Goal: Task Accomplishment & Management: Manage account settings

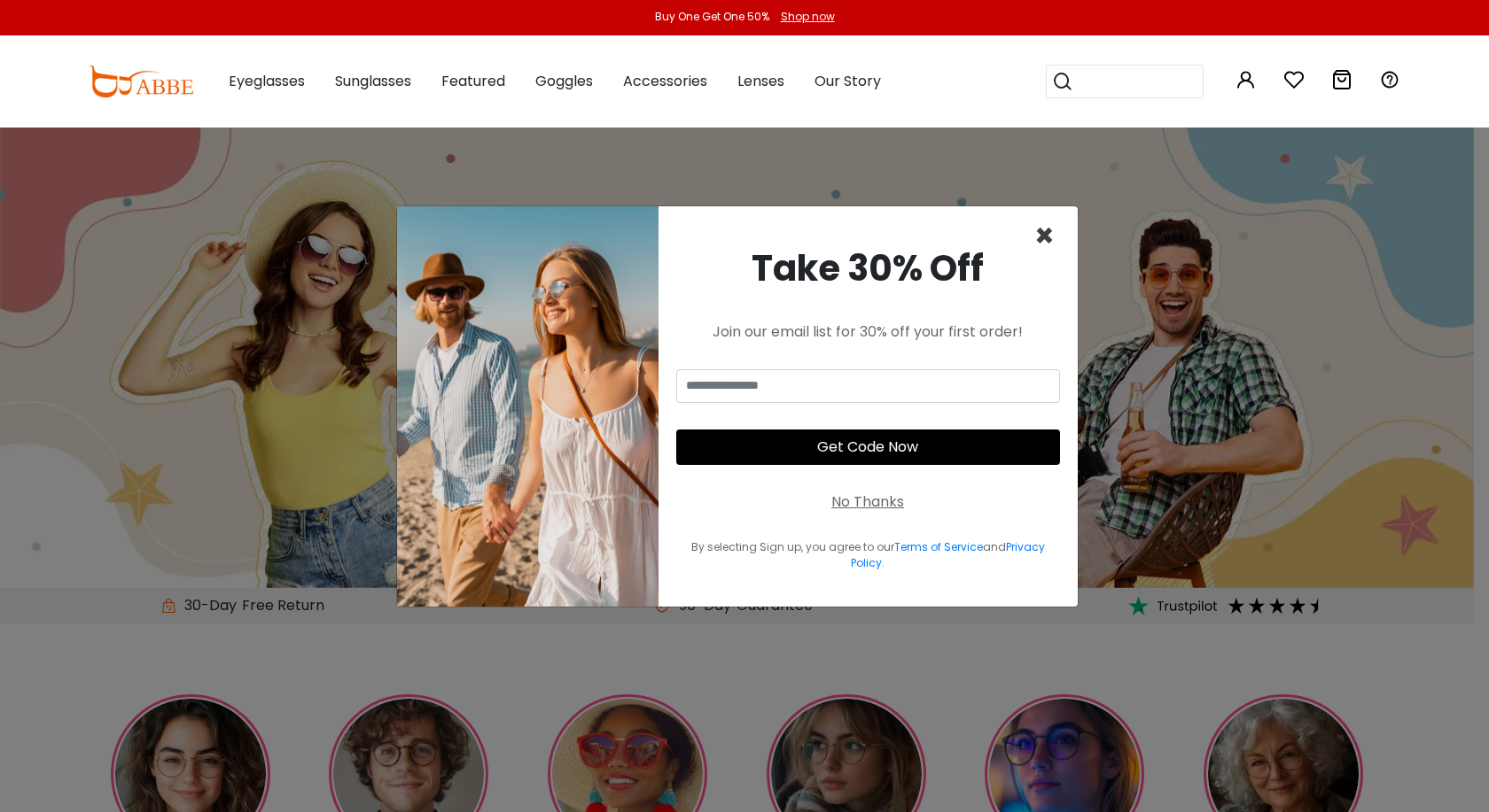
click at [1041, 236] on span "×" at bounding box center [1044, 236] width 20 height 45
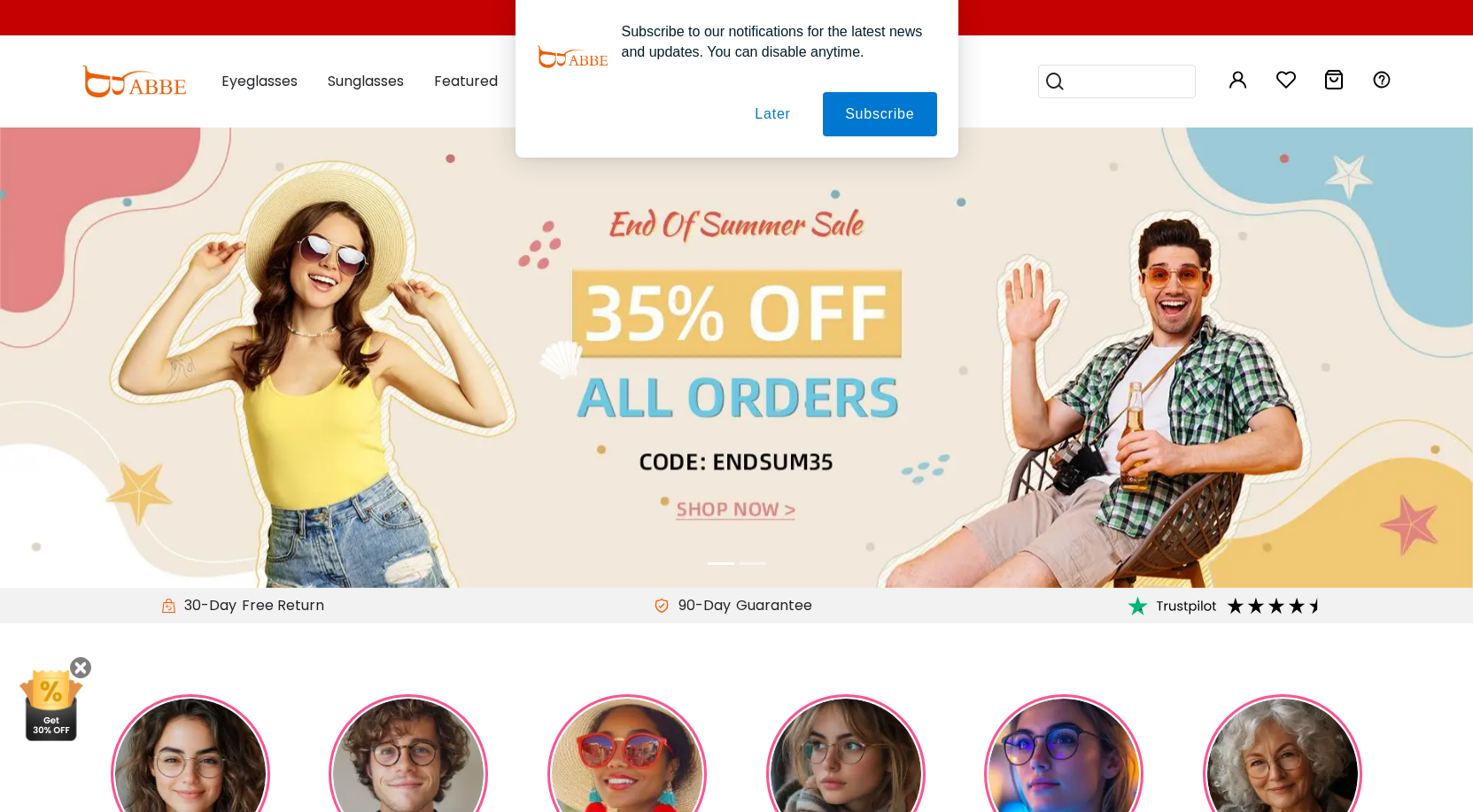
click at [778, 114] on button "Later" at bounding box center [772, 115] width 80 height 44
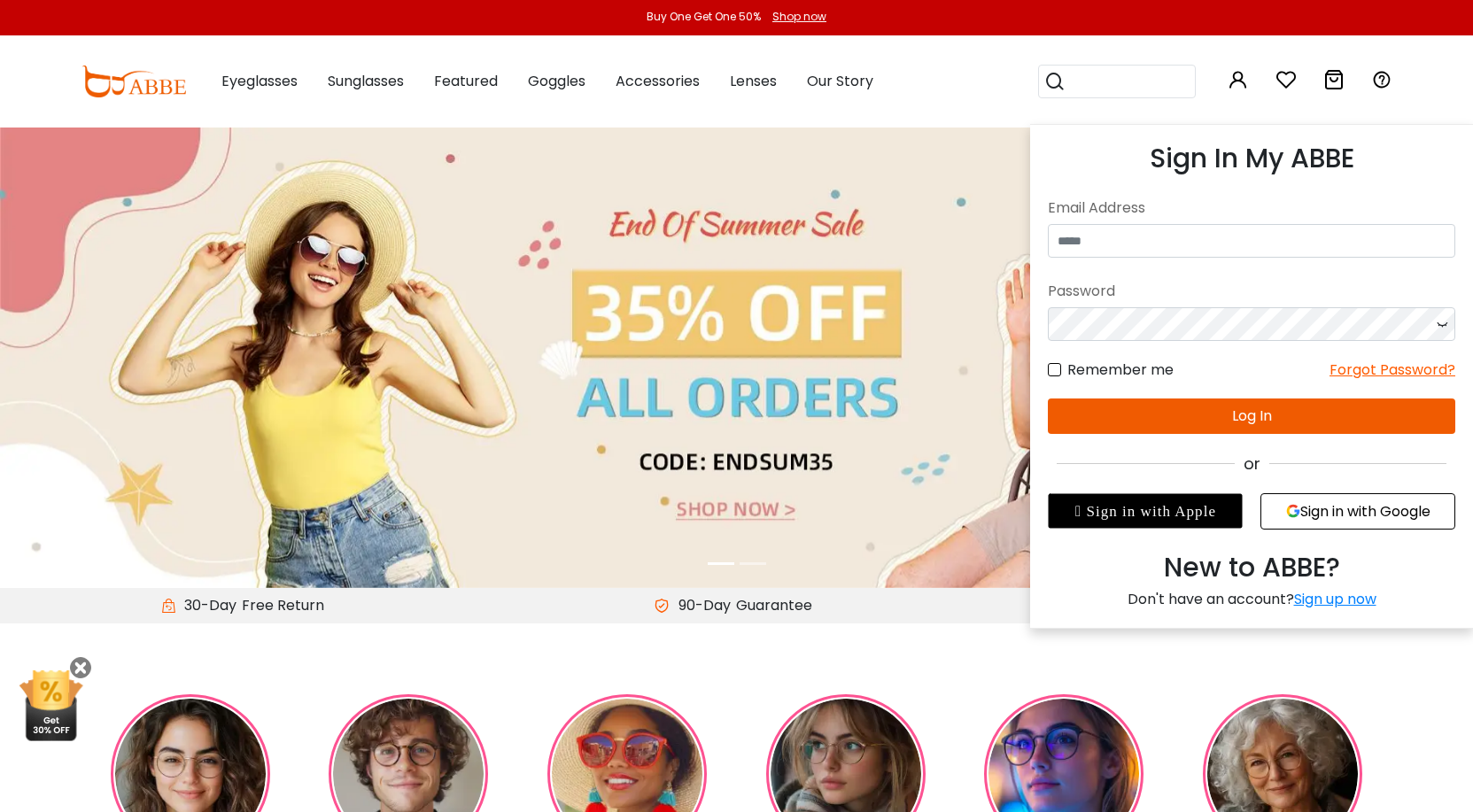
click at [1240, 86] on icon at bounding box center [1238, 80] width 21 height 21
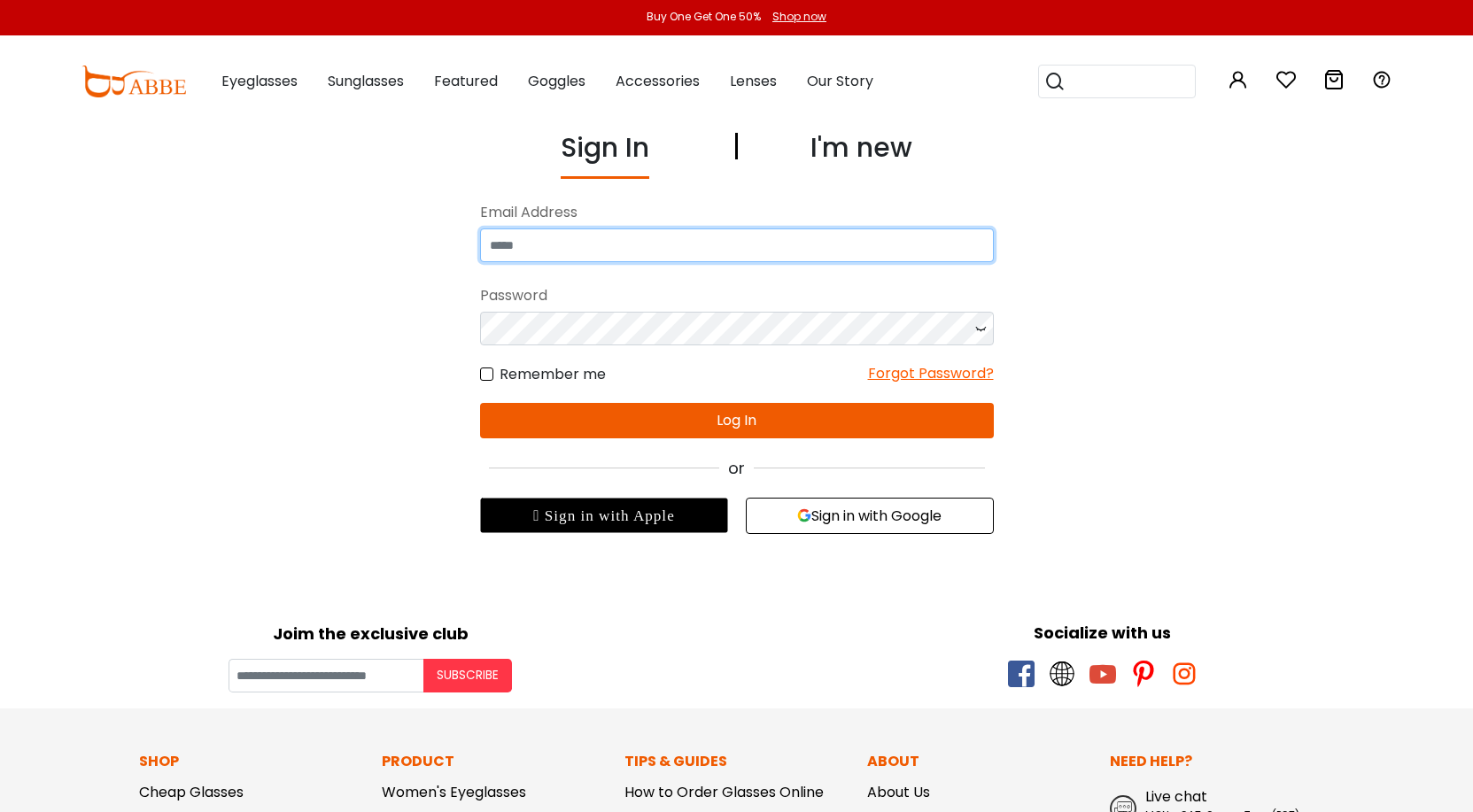
click at [535, 246] on input "email" at bounding box center [736, 245] width 513 height 34
type input "*"
type input "**********"
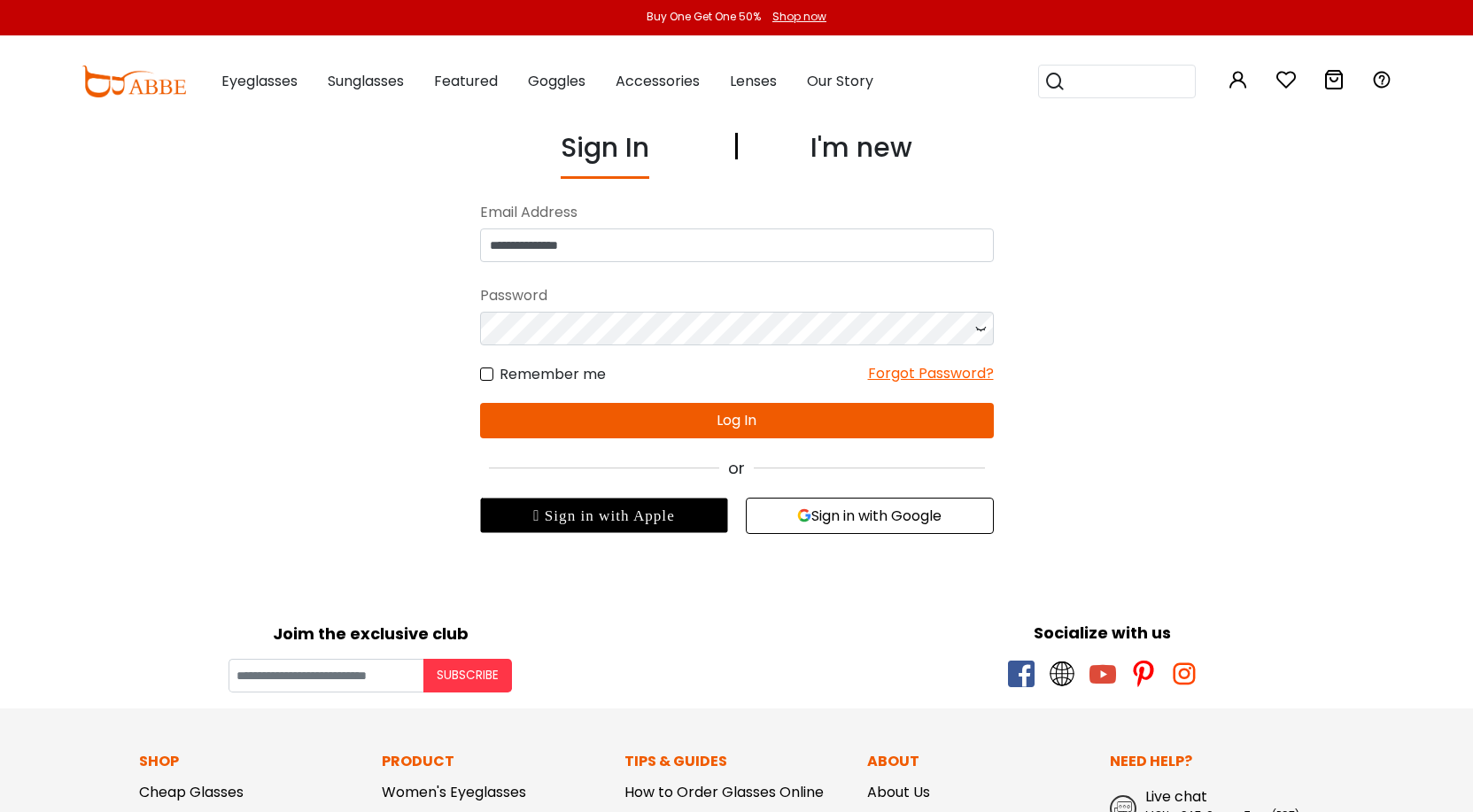
click at [489, 374] on label "Remember me" at bounding box center [542, 374] width 126 height 22
click at [484, 375] on label "Remember me" at bounding box center [542, 374] width 126 height 22
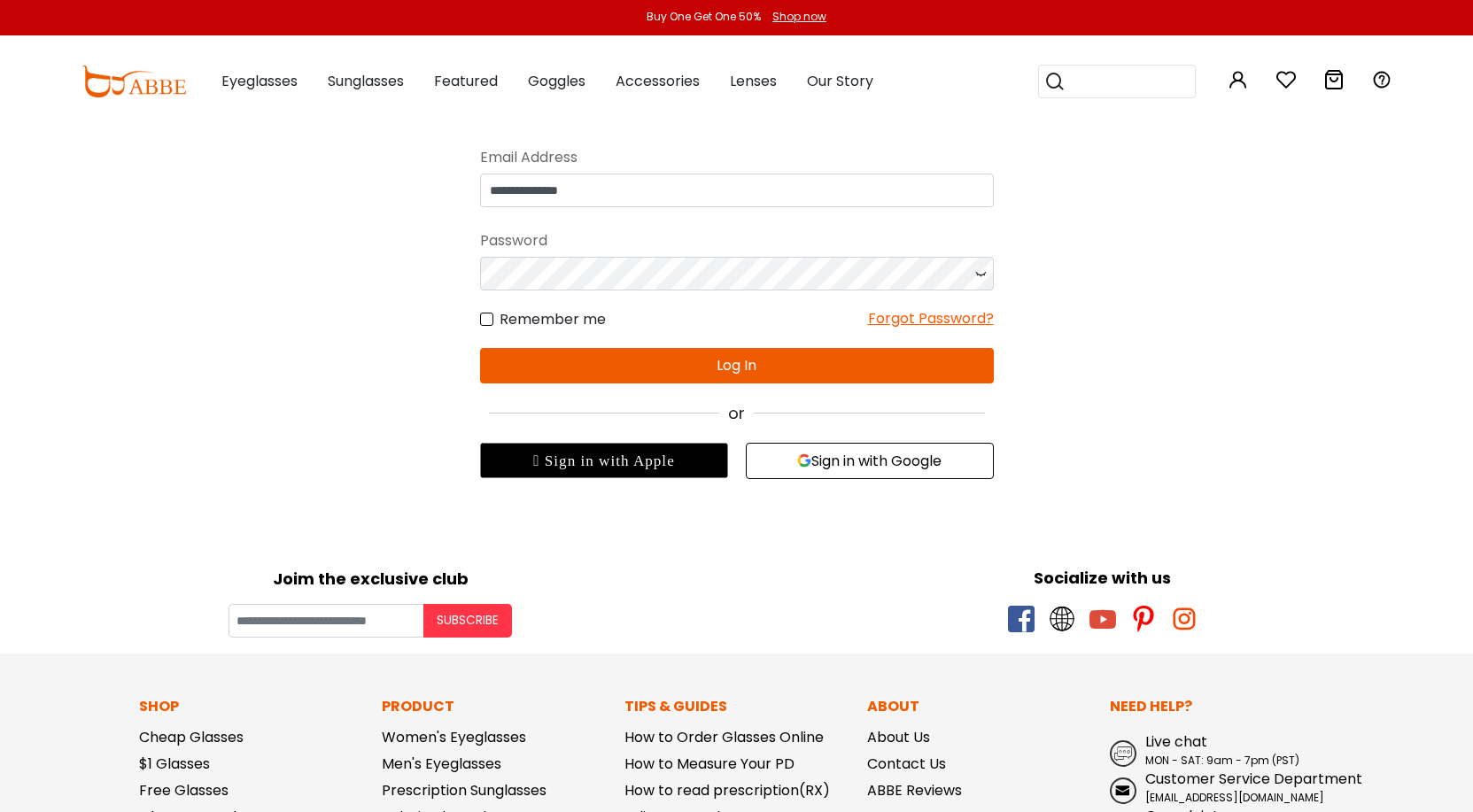
scroll to position [89, 0]
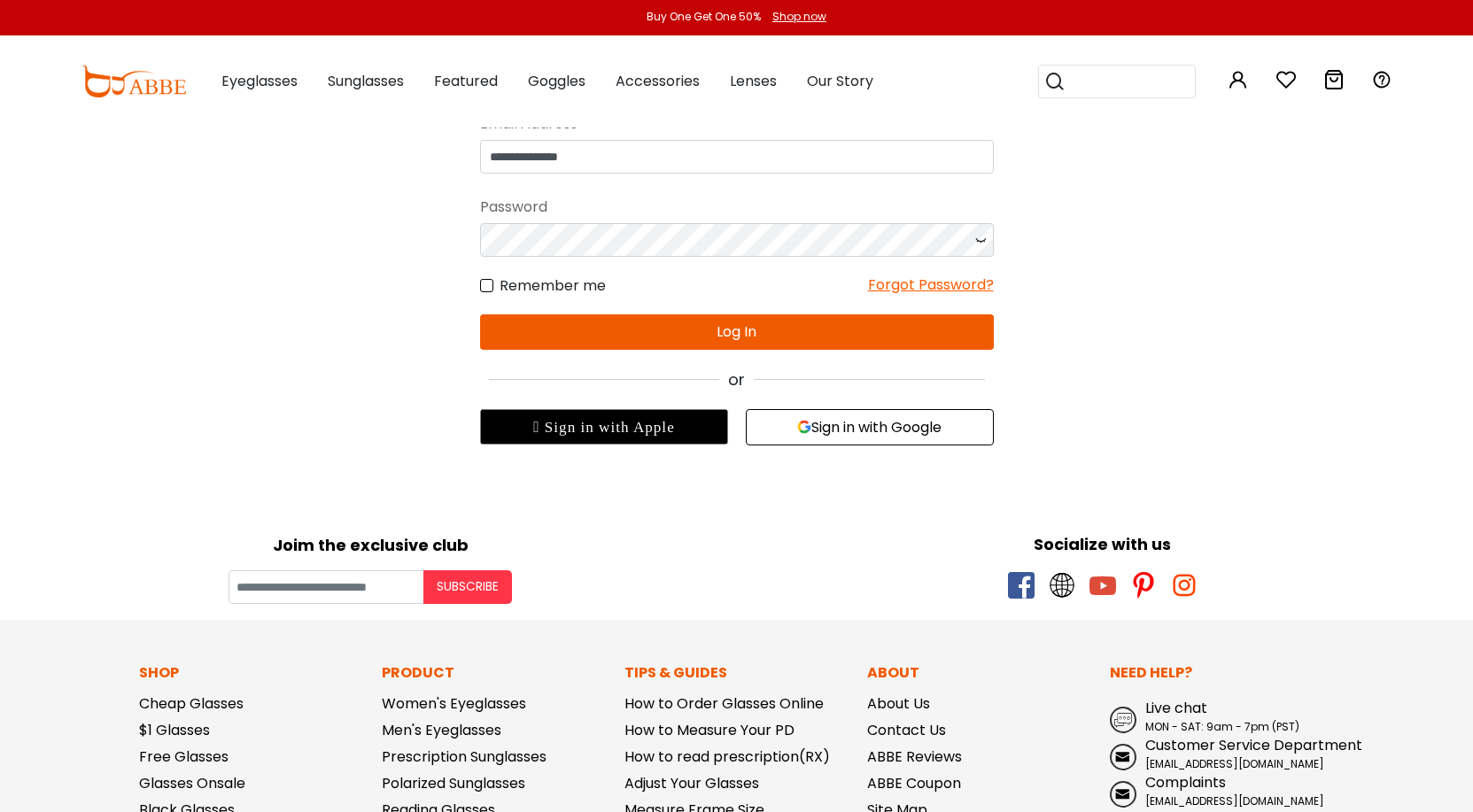
click at [484, 287] on label "Remember me" at bounding box center [542, 285] width 126 height 22
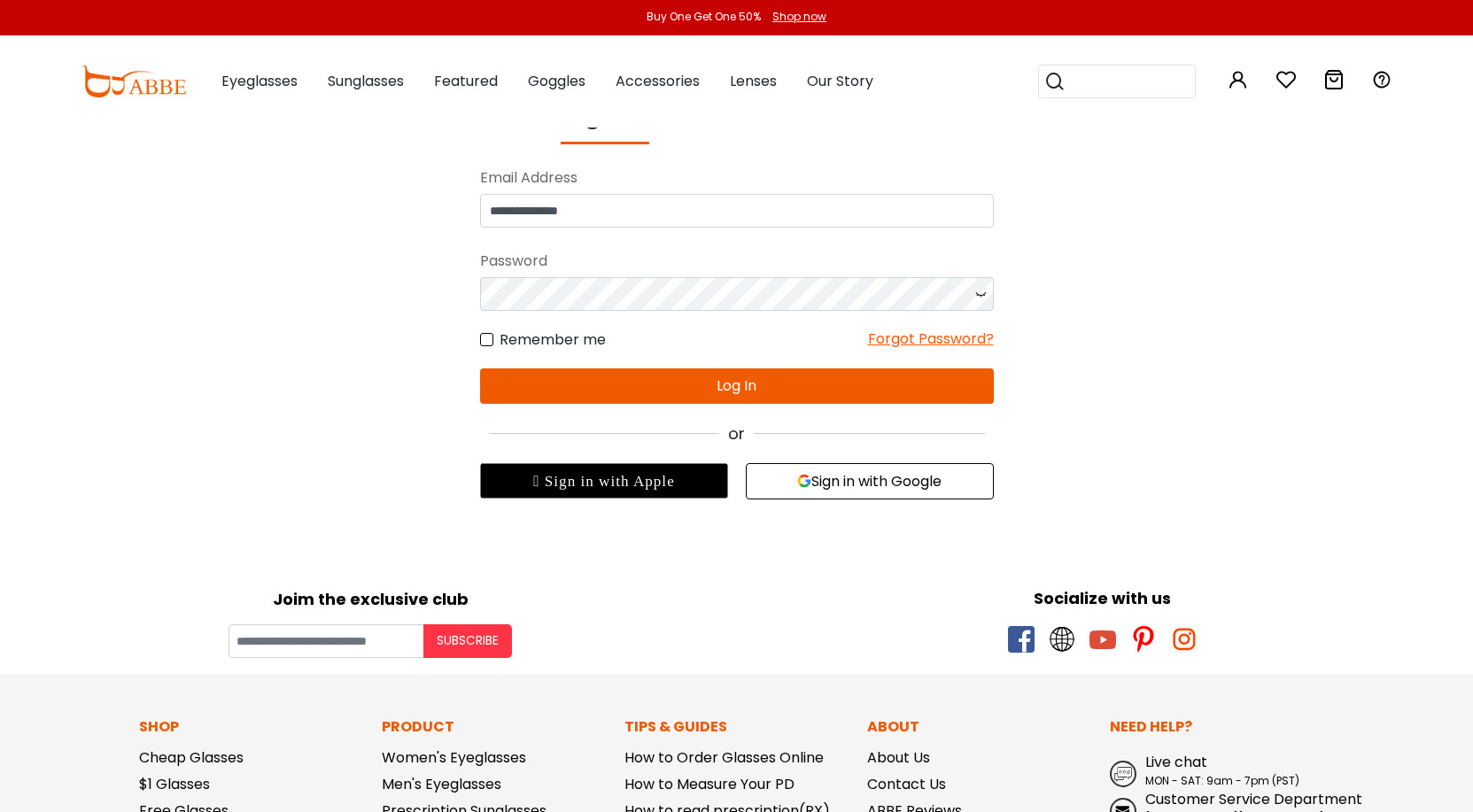
scroll to position [0, 0]
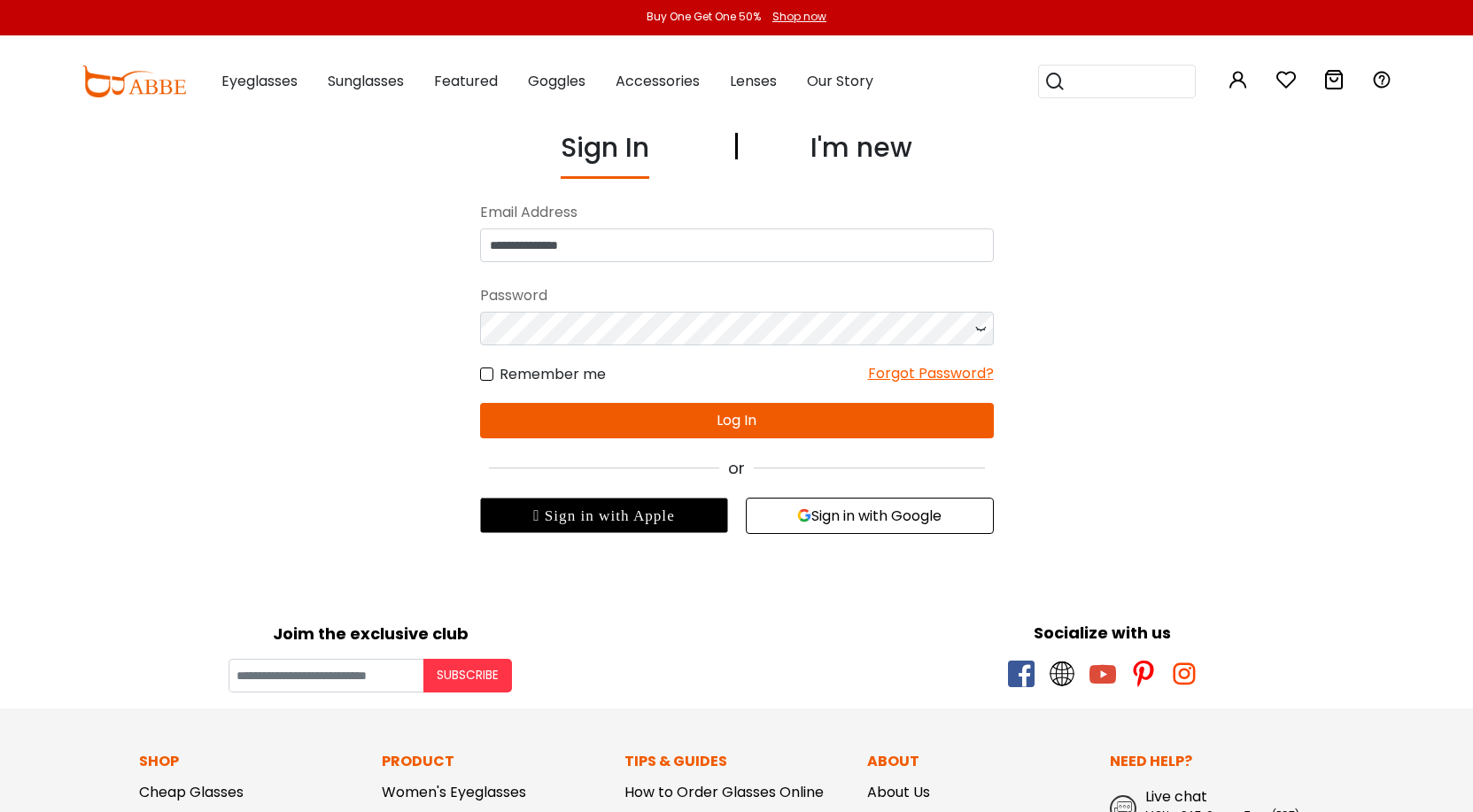
click at [486, 379] on label "Remember me" at bounding box center [542, 374] width 126 height 22
click at [655, 406] on button "Log In" at bounding box center [736, 420] width 513 height 36
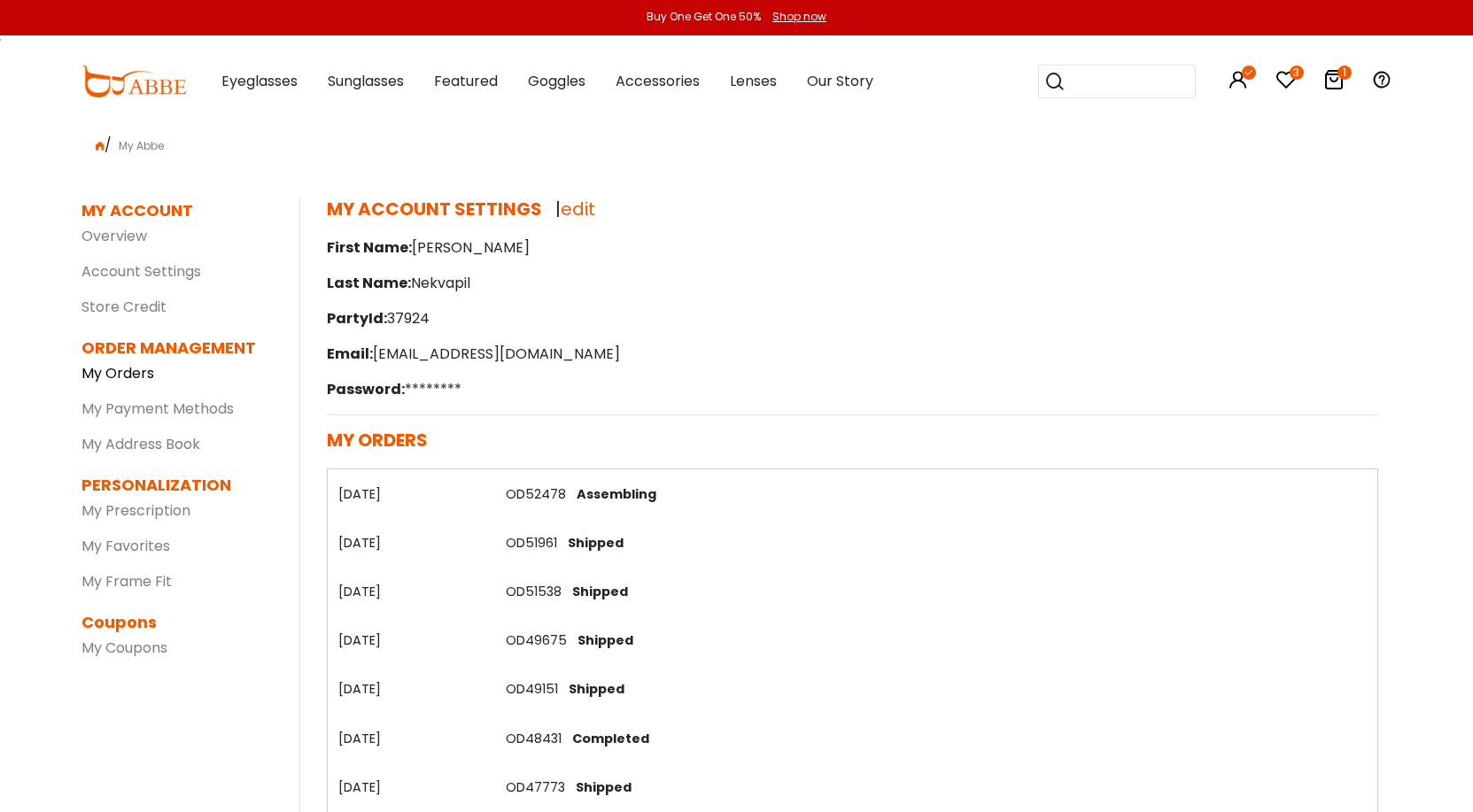
click at [121, 368] on link "My Orders" at bounding box center [118, 373] width 72 height 20
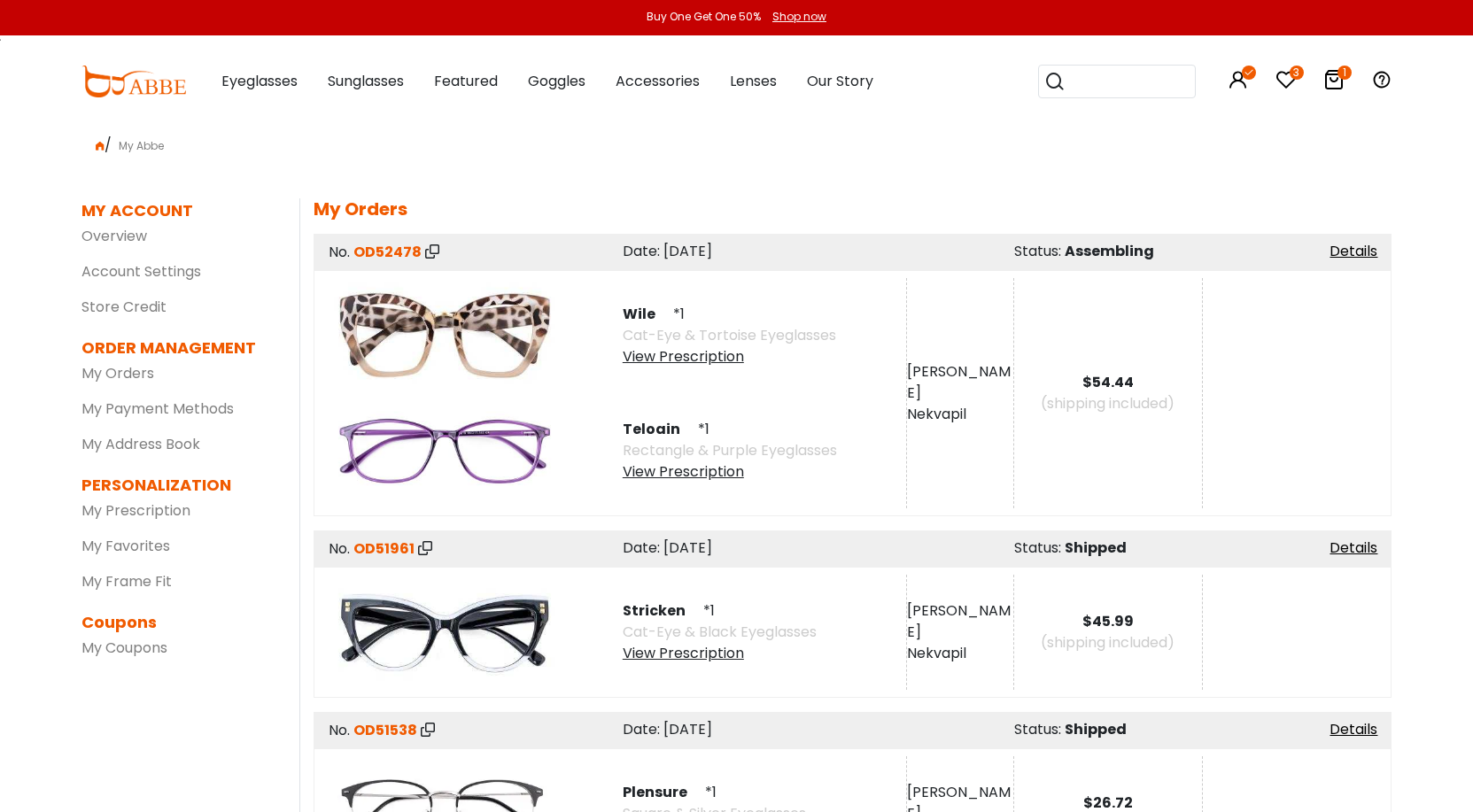
click at [655, 358] on div "View Prescription" at bounding box center [729, 357] width 214 height 21
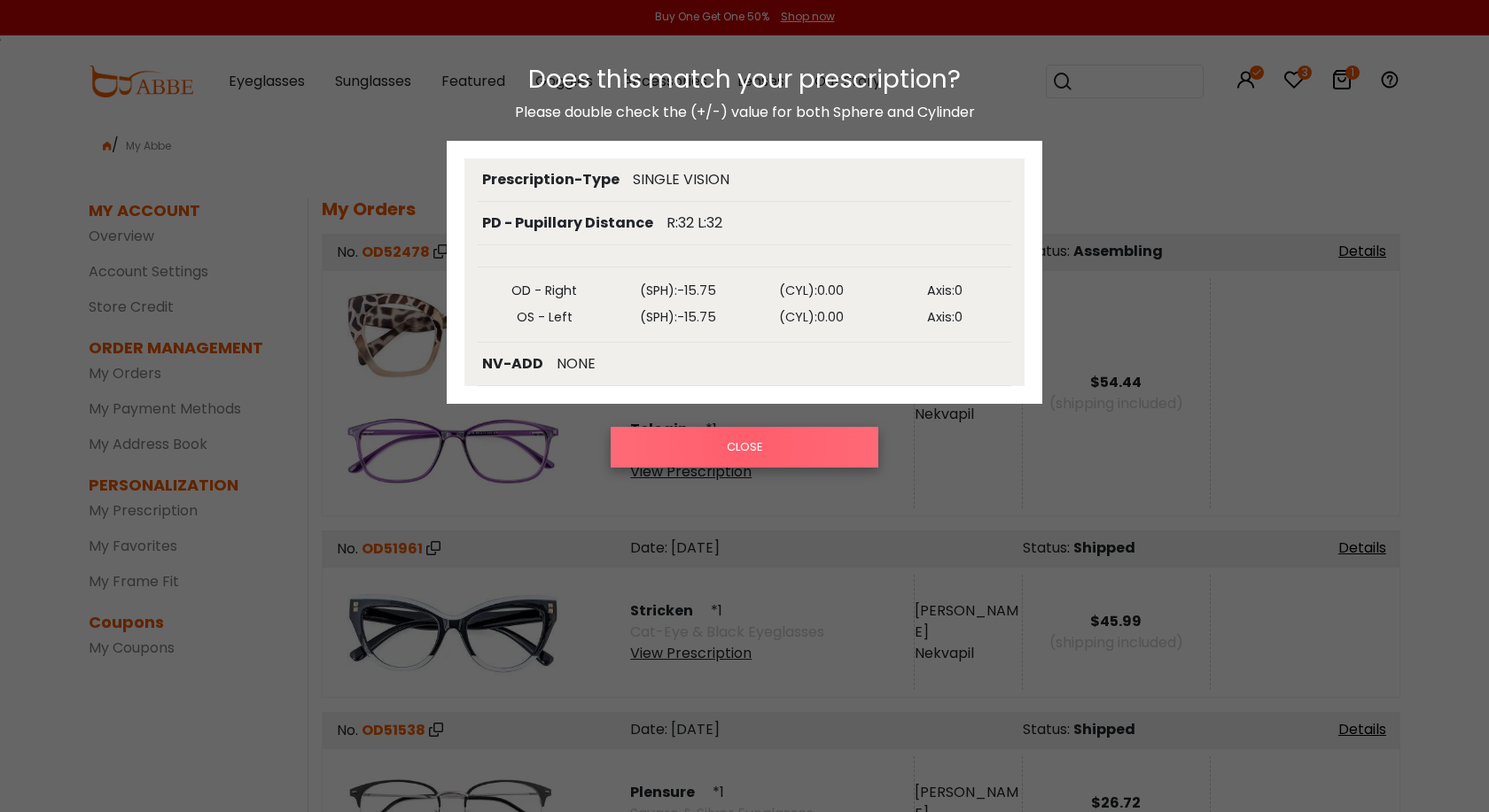
click at [747, 446] on button "CLOSE" at bounding box center [745, 447] width 268 height 40
